Goal: Navigation & Orientation: Find specific page/section

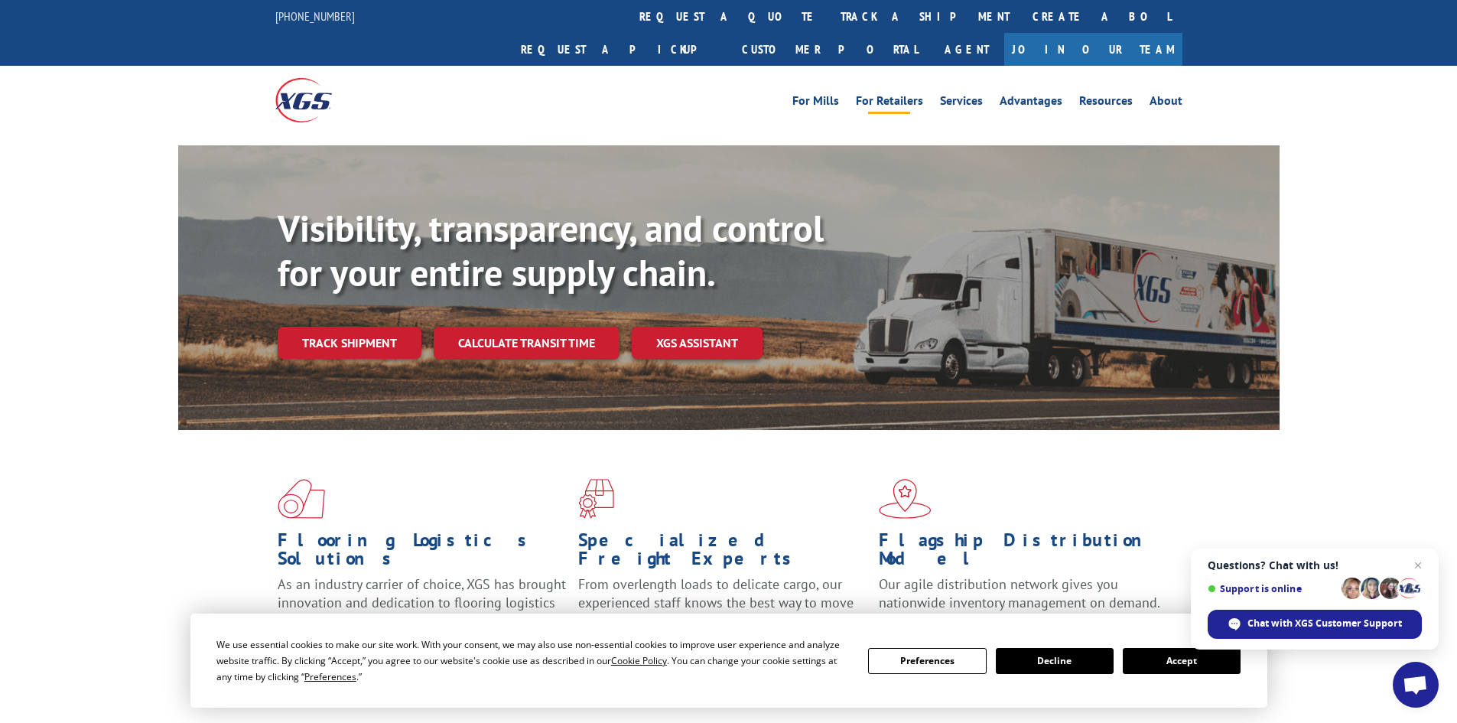
click at [891, 95] on link "For Retailers" at bounding box center [889, 103] width 67 height 17
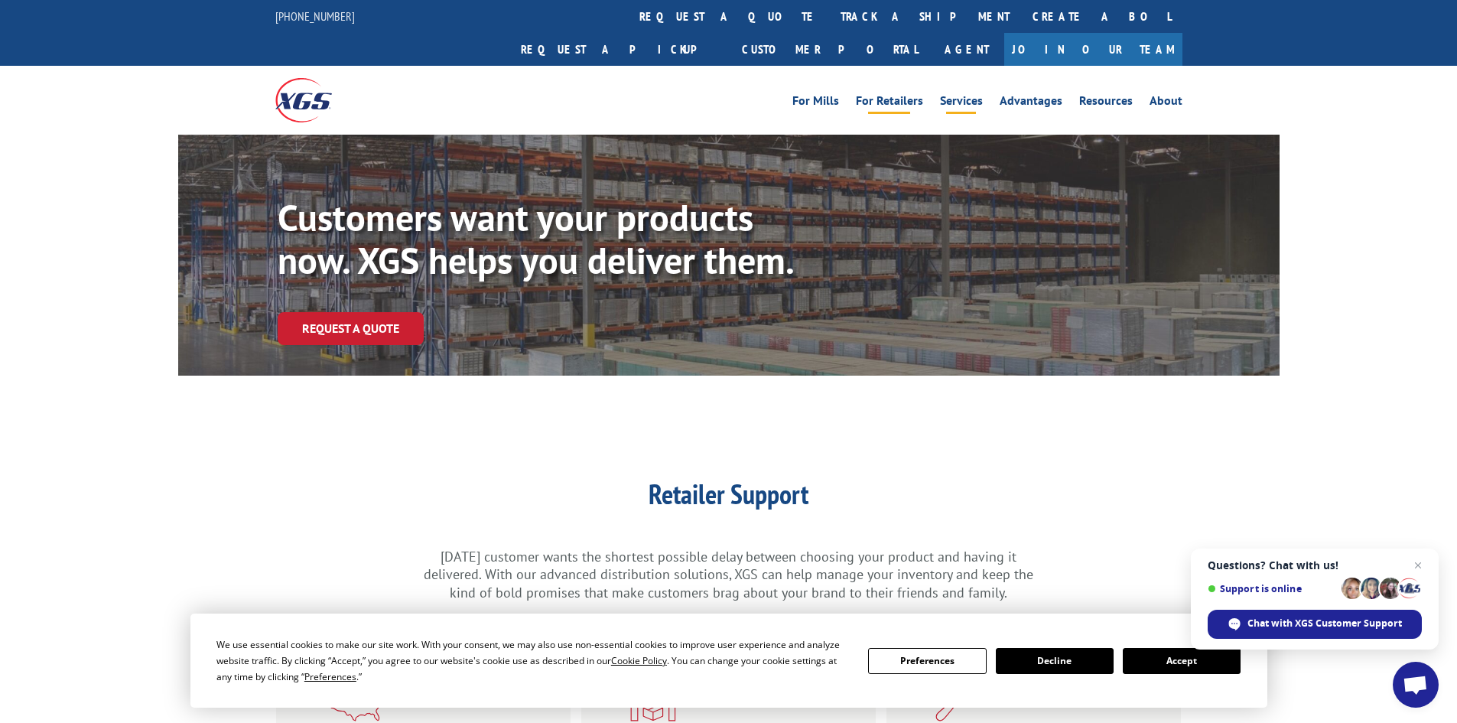
click at [965, 95] on link "Services" at bounding box center [961, 103] width 43 height 17
